Goal: Task Accomplishment & Management: Complete application form

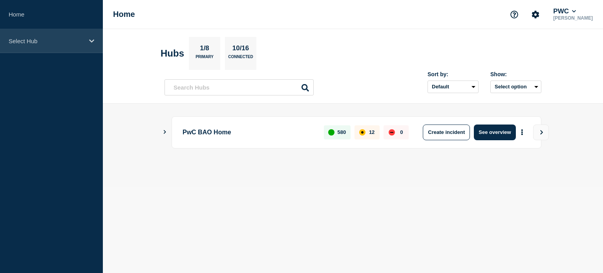
click at [88, 35] on div "Select Hub" at bounding box center [51, 41] width 103 height 24
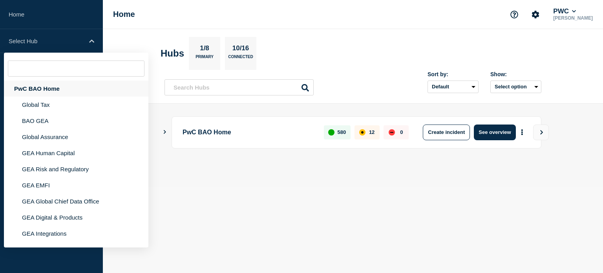
click at [61, 86] on div "PwC BAO Home" at bounding box center [76, 88] width 144 height 16
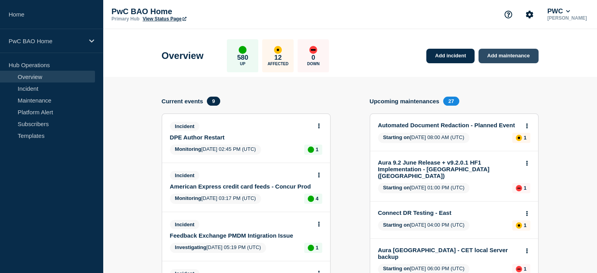
click at [502, 53] on link "Add maintenance" at bounding box center [508, 56] width 60 height 15
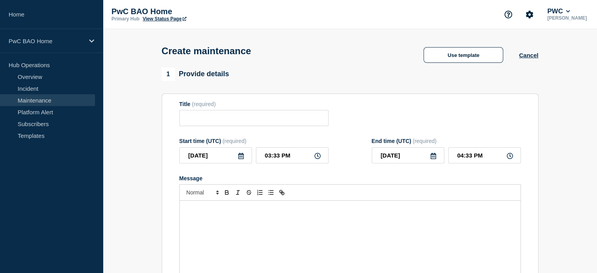
click at [270, 208] on div "Message" at bounding box center [350, 248] width 341 height 94
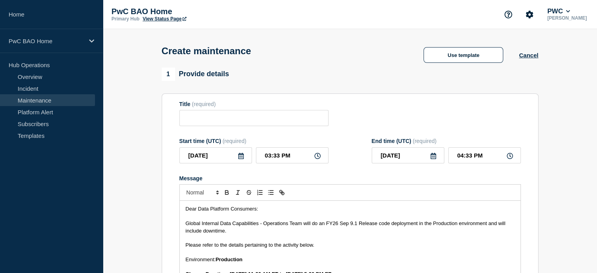
scroll to position [206, 0]
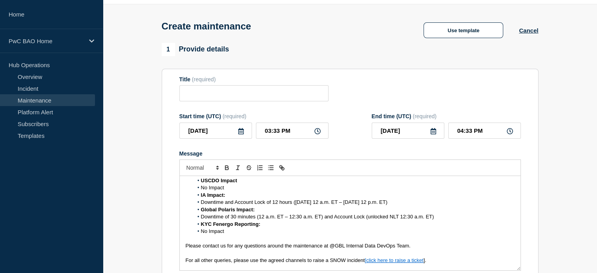
click at [201, 234] on span "No Impact" at bounding box center [212, 231] width 23 height 6
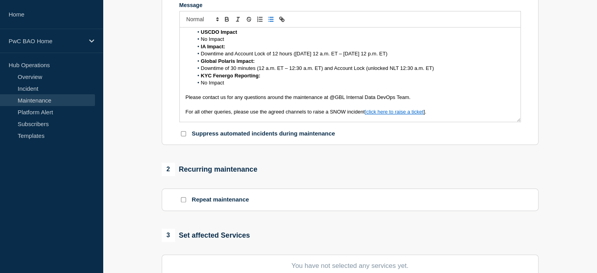
click at [202, 85] on span "No Impact" at bounding box center [212, 83] width 23 height 6
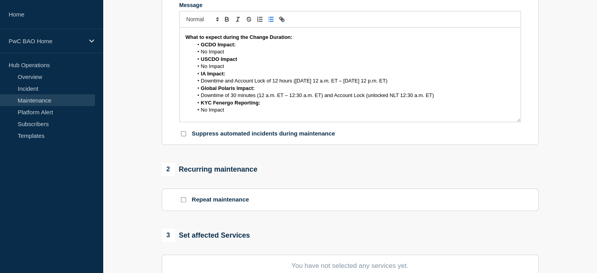
scroll to position [167, 0]
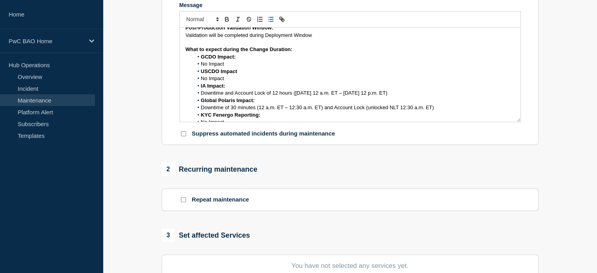
click at [201, 67] on span "No Impact" at bounding box center [212, 64] width 23 height 6
click at [201, 81] on span "No Impact" at bounding box center [212, 78] width 23 height 6
click at [200, 97] on li "Downtime and Account Lock of 12 hours ([DATE] 12 a.m. ET – [DATE] 12 p.m. ET)" at bounding box center [353, 92] width 321 height 7
click at [201, 109] on span "Downtime of 30 minutes (12 a.m. ET – 12:30 a.m. ET) and Account Lock (unlocked …" at bounding box center [317, 107] width 233 height 6
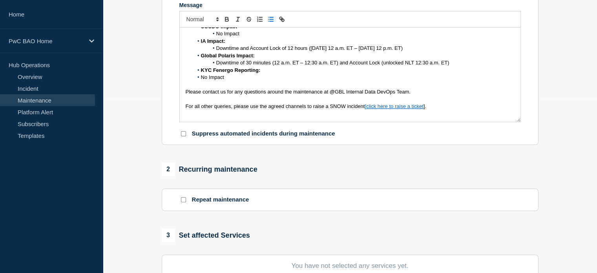
scroll to position [212, 0]
click at [201, 80] on span "No Impact" at bounding box center [212, 77] width 23 height 6
click at [437, 110] on p "For all other queries, please use the agreed channels to raise a SNOW incident …" at bounding box center [350, 106] width 329 height 7
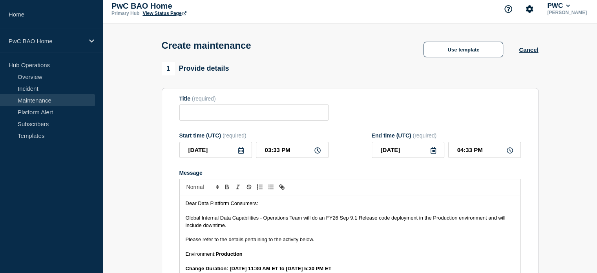
scroll to position [0, 0]
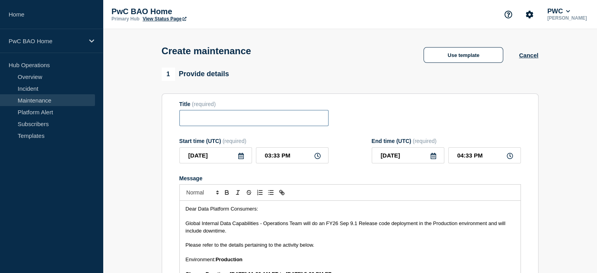
click at [210, 119] on input "Title" at bounding box center [253, 118] width 149 height 16
click at [231, 122] on input "Title" at bounding box center [253, 118] width 149 height 16
paste input "Global Internal Data Capabilities – Production Deployment – [DATE]"
type input "Global Internal Data Capabilities – Production Deployment – [DATE]"
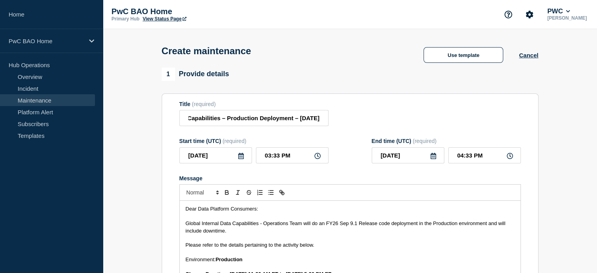
scroll to position [0, 0]
click at [240, 156] on icon at bounding box center [240, 156] width 5 height 6
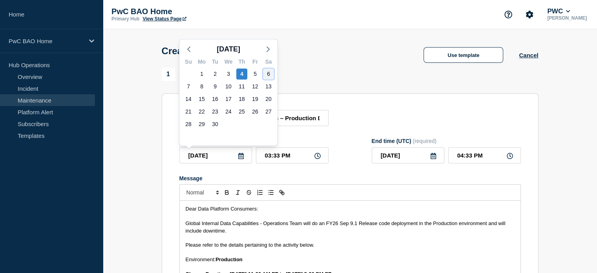
click at [268, 75] on div "6" at bounding box center [268, 73] width 11 height 11
type input "[DATE]"
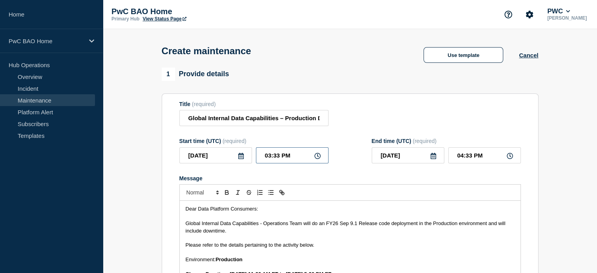
click at [275, 157] on input "03:33 PM" at bounding box center [292, 155] width 73 height 16
type input "03:30 AM"
type input "09:30 PM"
click at [524, 175] on section "Title (required) Global Internal Data Capabilities – Production Deployment – [D…" at bounding box center [350, 205] width 377 height 225
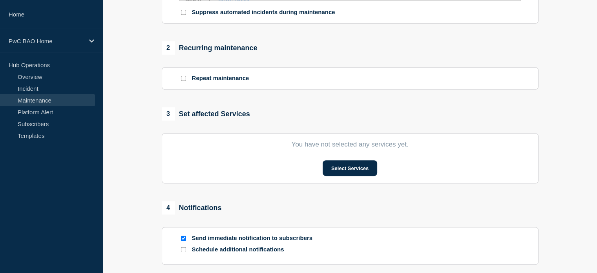
scroll to position [353, 0]
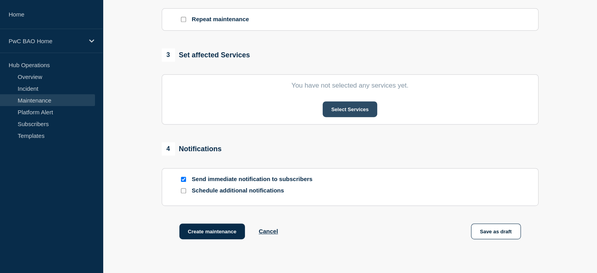
click at [347, 109] on button "Select Services" at bounding box center [350, 109] width 55 height 16
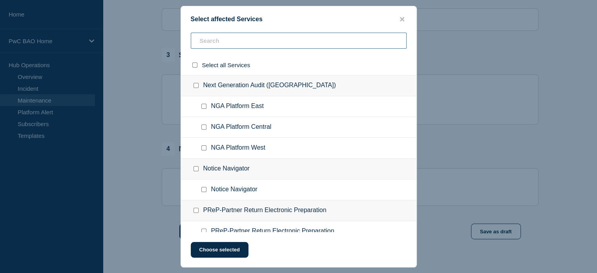
click at [225, 40] on input "text" at bounding box center [299, 41] width 216 height 16
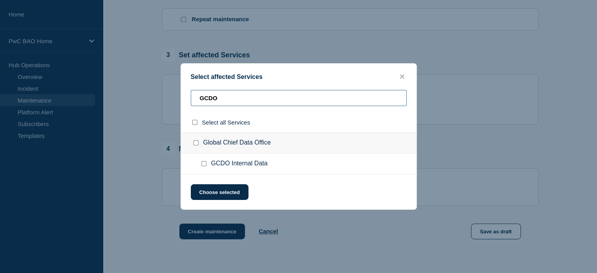
type input "GCDO"
click at [204, 163] on input "GCDO Internal Data checkbox" at bounding box center [203, 163] width 5 height 5
checkbox input "true"
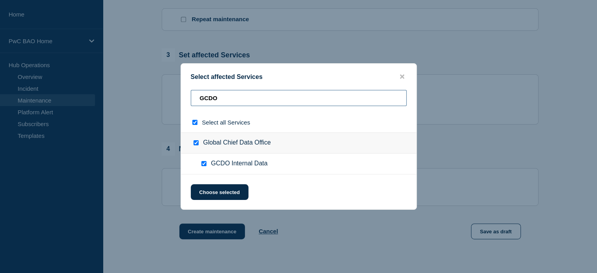
drag, startPoint x: 219, startPoint y: 99, endPoint x: 194, endPoint y: 97, distance: 25.2
click at [194, 97] on input "GCDO" at bounding box center [299, 98] width 216 height 16
type input "U"
checkbox input "false"
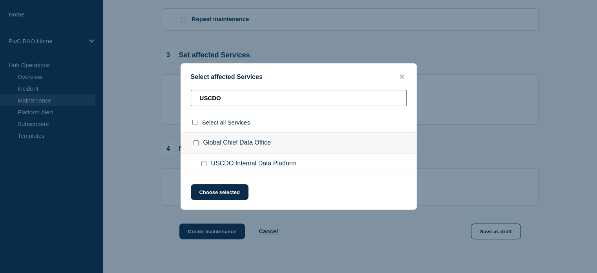
type input "USCDO"
click at [204, 164] on input "USCDO Internal Data Platform checkbox" at bounding box center [203, 163] width 5 height 5
checkbox input "true"
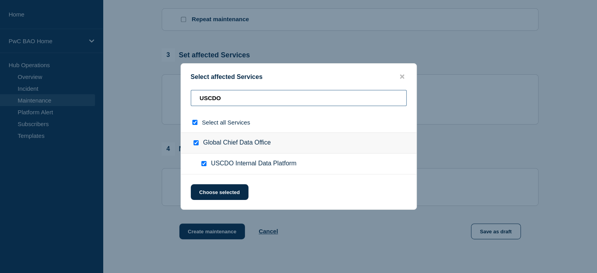
drag, startPoint x: 231, startPoint y: 95, endPoint x: 187, endPoint y: 99, distance: 43.7
click at [187, 99] on div "USCDO" at bounding box center [299, 101] width 236 height 22
type input "I"
checkbox input "false"
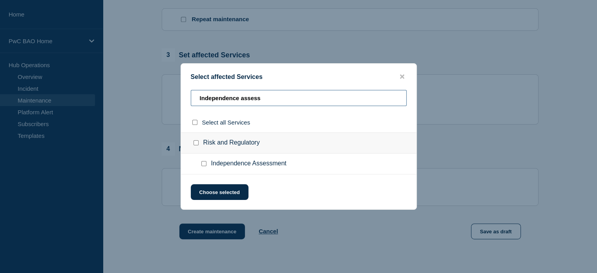
type input "Independence assess"
click at [203, 164] on input "Independence Assessment checkbox" at bounding box center [203, 163] width 5 height 5
checkbox input "true"
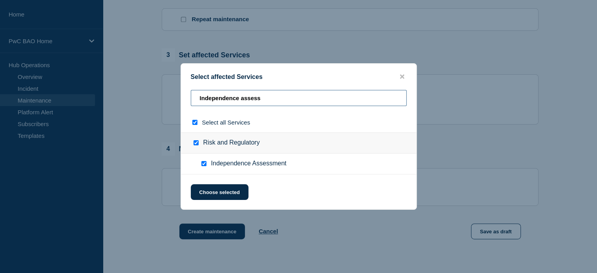
drag, startPoint x: 286, startPoint y: 99, endPoint x: 170, endPoint y: 87, distance: 116.8
click at [170, 87] on div "Select affected Services Independence assess Select all Services Risk and Regul…" at bounding box center [298, 136] width 597 height 273
type input "G"
checkbox input "false"
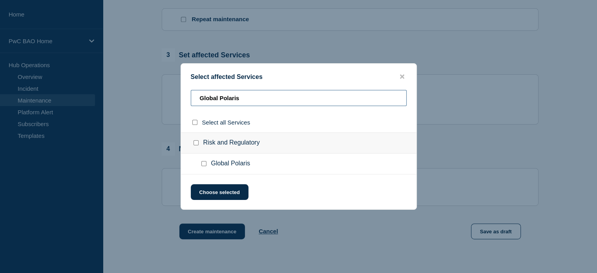
type input "Global Polaris"
click at [204, 164] on input "Global Polaris checkbox" at bounding box center [203, 163] width 5 height 5
checkbox input "true"
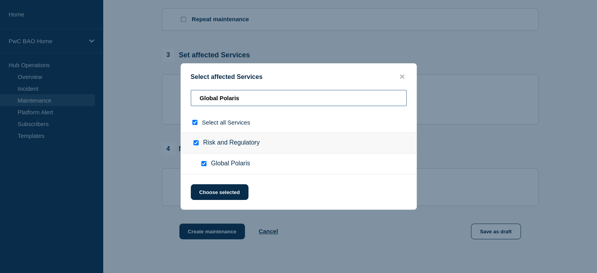
drag, startPoint x: 252, startPoint y: 99, endPoint x: 181, endPoint y: 99, distance: 71.0
click at [181, 99] on div "Global Polaris" at bounding box center [299, 101] width 236 height 22
type input "K"
checkbox input "false"
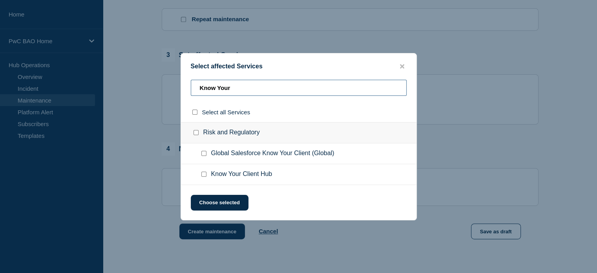
type input "Know YourC"
checkbox input "true"
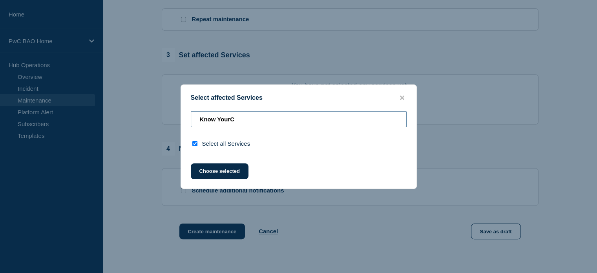
type input "Know Your"
checkbox input "false"
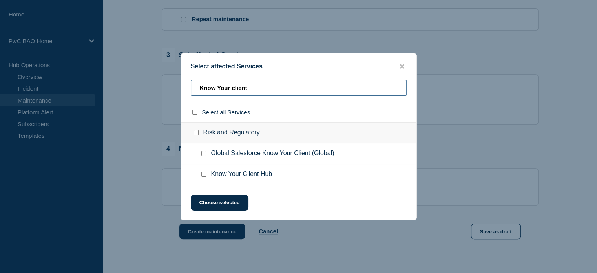
type input "Know Your client"
click at [204, 175] on input "Know Your Client Hub checkbox" at bounding box center [203, 174] width 5 height 5
checkbox input "true"
click at [212, 201] on button "Choose selected" at bounding box center [220, 203] width 58 height 16
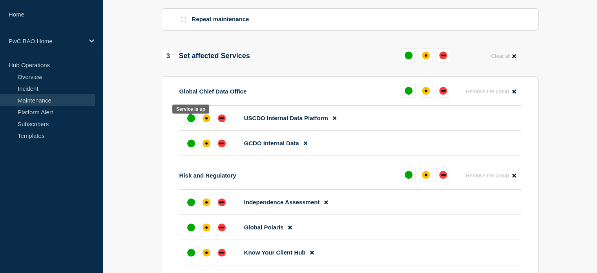
click at [192, 120] on div "up" at bounding box center [191, 118] width 8 height 8
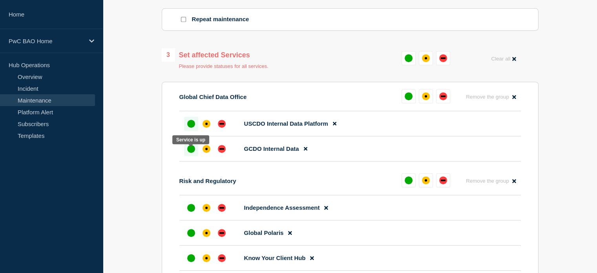
click at [188, 150] on div "up" at bounding box center [191, 149] width 8 height 8
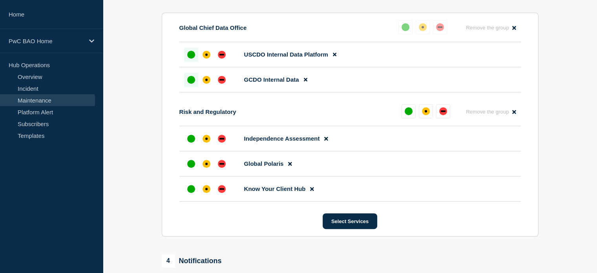
scroll to position [432, 0]
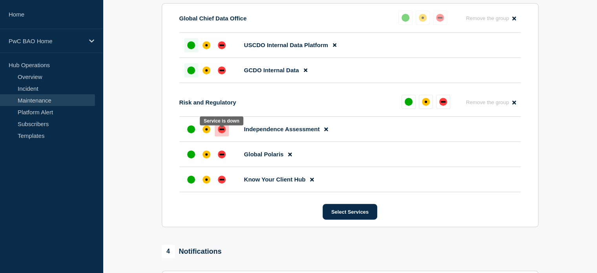
click at [221, 130] on div "down" at bounding box center [221, 129] width 5 height 2
click at [220, 156] on div "down" at bounding box center [222, 154] width 8 height 8
click at [192, 183] on div "up" at bounding box center [191, 179] width 8 height 8
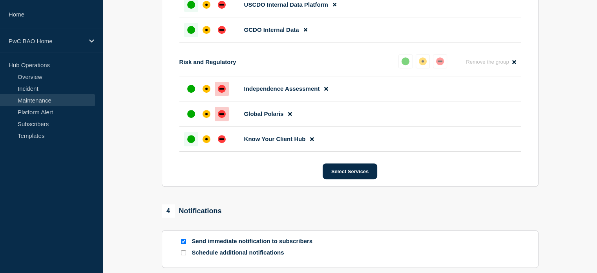
scroll to position [505, 0]
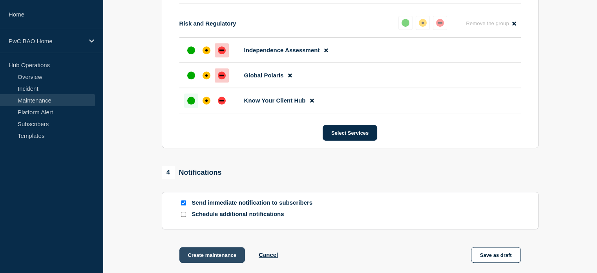
click at [208, 258] on button "Create maintenance" at bounding box center [212, 255] width 66 height 16
